Goal: Find specific page/section: Find specific page/section

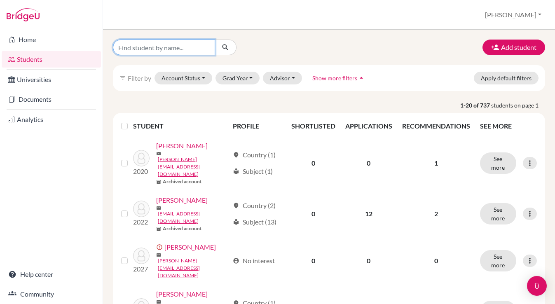
click at [142, 45] on input "Find student by name..." at bounding box center [164, 48] width 102 height 16
type input "hyunseo"
click button "submit" at bounding box center [226, 48] width 22 height 16
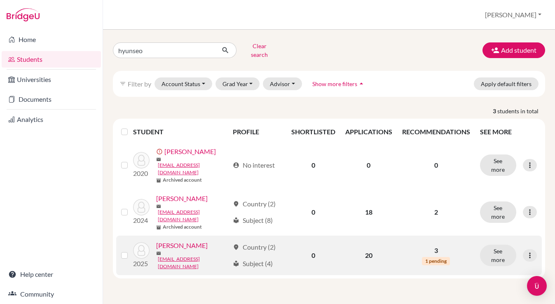
click at [188, 241] on link "[PERSON_NAME]" at bounding box center [181, 246] width 51 height 10
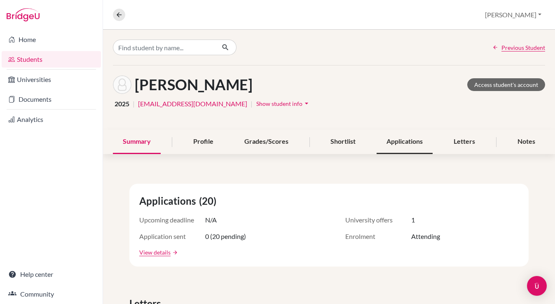
click at [407, 140] on div "Applications" at bounding box center [404, 142] width 56 height 24
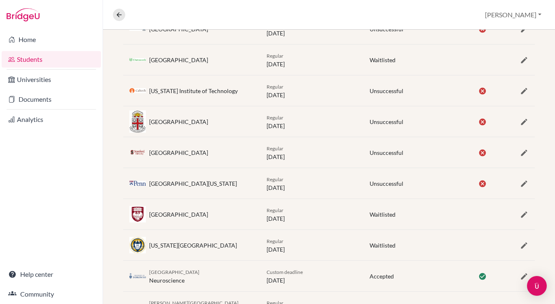
scroll to position [565, 0]
